Goal: Task Accomplishment & Management: Use online tool/utility

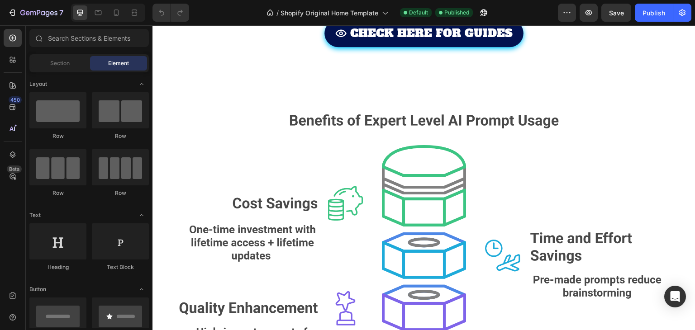
scroll to position [2035, 0]
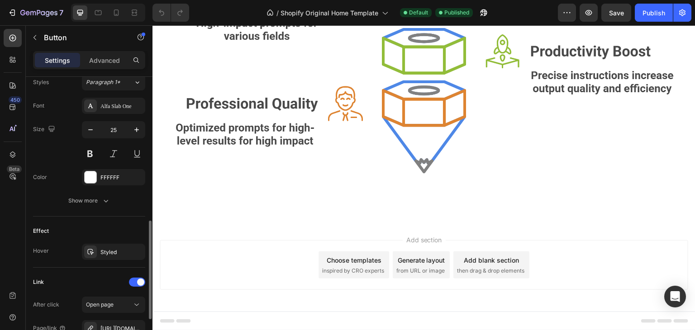
scroll to position [510, 0]
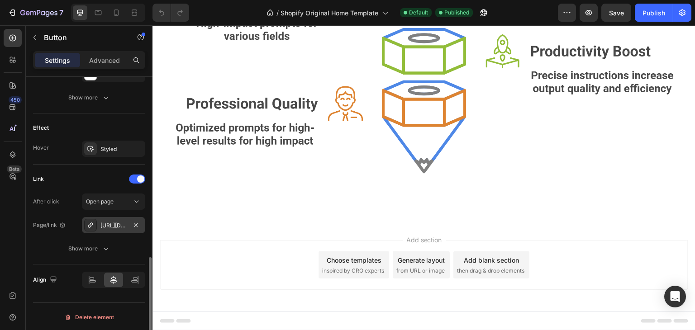
click at [116, 224] on div "[URL][DOMAIN_NAME]" at bounding box center [113, 226] width 26 height 8
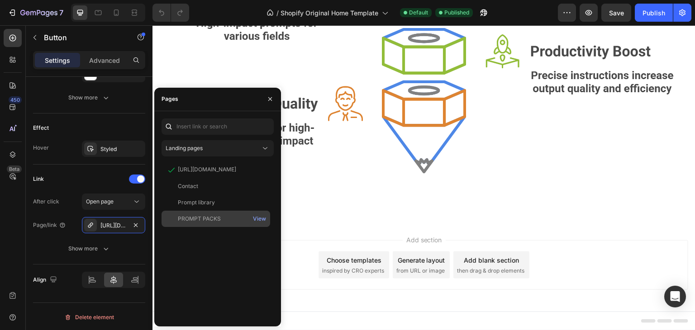
click at [174, 220] on div at bounding box center [171, 219] width 13 height 8
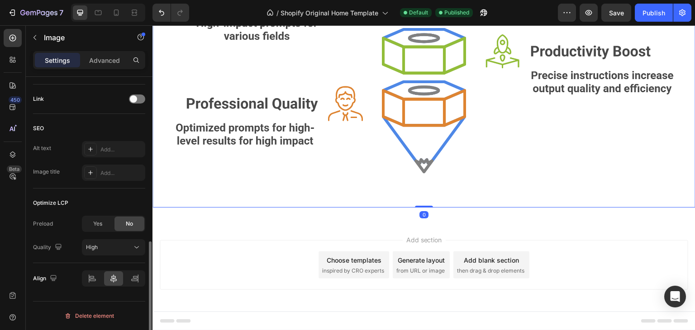
scroll to position [0, 0]
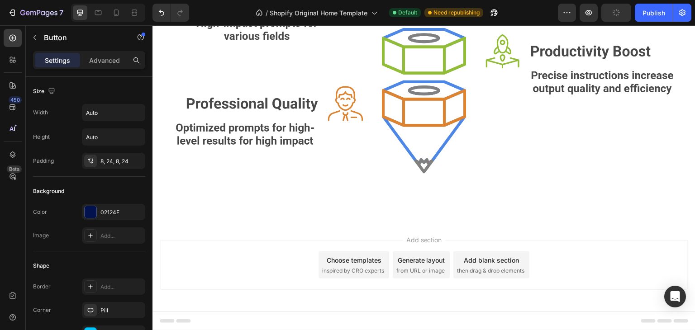
click at [591, 15] on icon "button" at bounding box center [588, 12] width 9 height 9
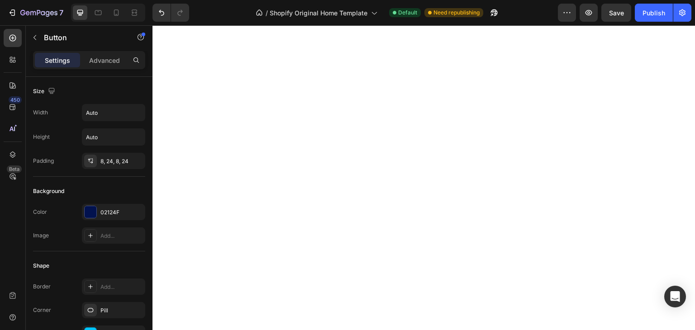
scroll to position [1628, 0]
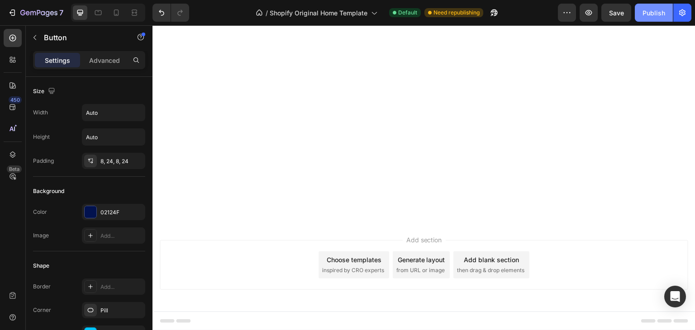
click at [648, 17] on button "Publish" at bounding box center [654, 13] width 38 height 18
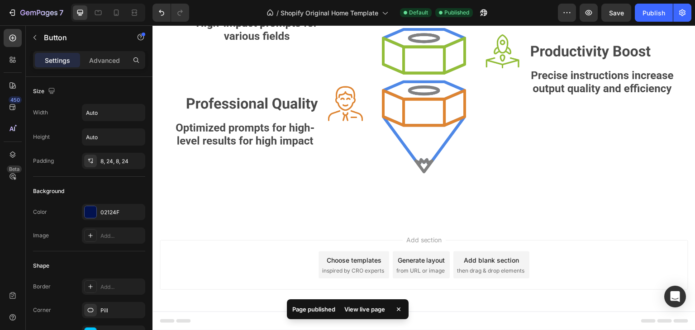
scroll to position [1389, 0]
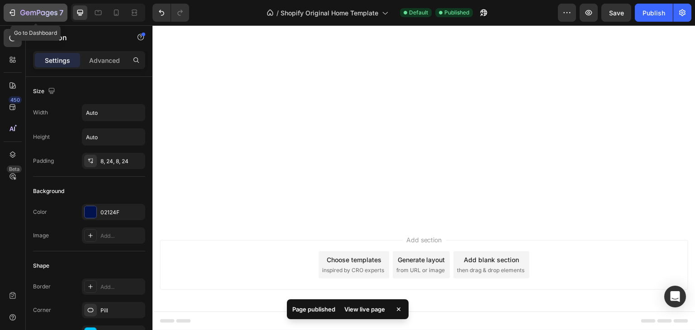
click at [15, 8] on icon "button" at bounding box center [12, 12] width 9 height 9
